Goal: Information Seeking & Learning: Learn about a topic

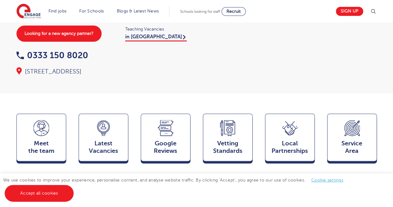
scroll to position [155, 0]
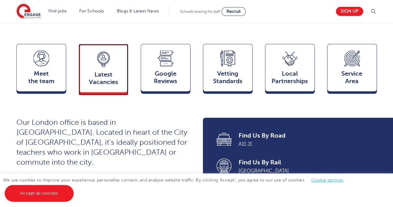
click at [99, 67] on icon at bounding box center [104, 59] width 16 height 16
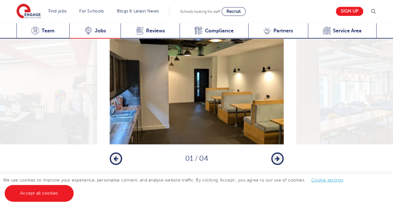
scroll to position [1050, 0]
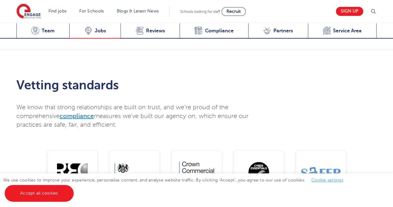
scroll to position [1361, 0]
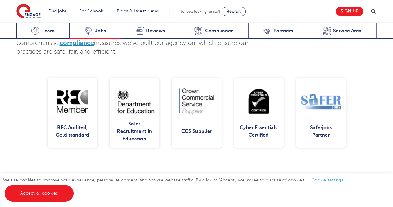
drag, startPoint x: 95, startPoint y: 19, endPoint x: 95, endPoint y: 25, distance: 5.9
click at [95, 19] on section "Find jobs All vacancies We have one of the UK's largest database. and with hund…" at bounding box center [174, 11] width 316 height 23
click at [95, 29] on span "Jobs" at bounding box center [100, 31] width 11 height 6
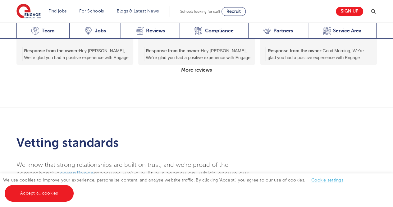
scroll to position [1237, 0]
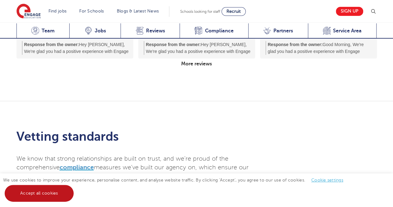
click at [41, 196] on link "Accept all cookies" at bounding box center [39, 193] width 69 height 17
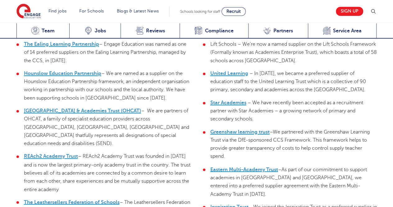
scroll to position [1610, 0]
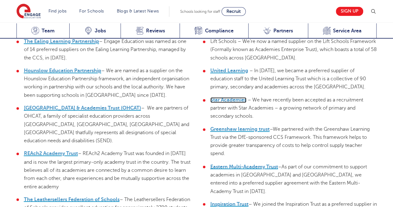
click at [233, 97] on link "Star Academies" at bounding box center [228, 100] width 36 height 6
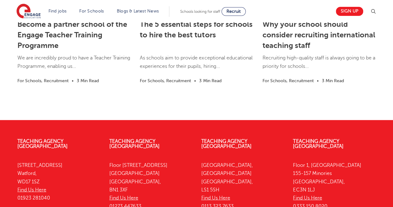
scroll to position [802, 0]
